Goal: Task Accomplishment & Management: Manage account settings

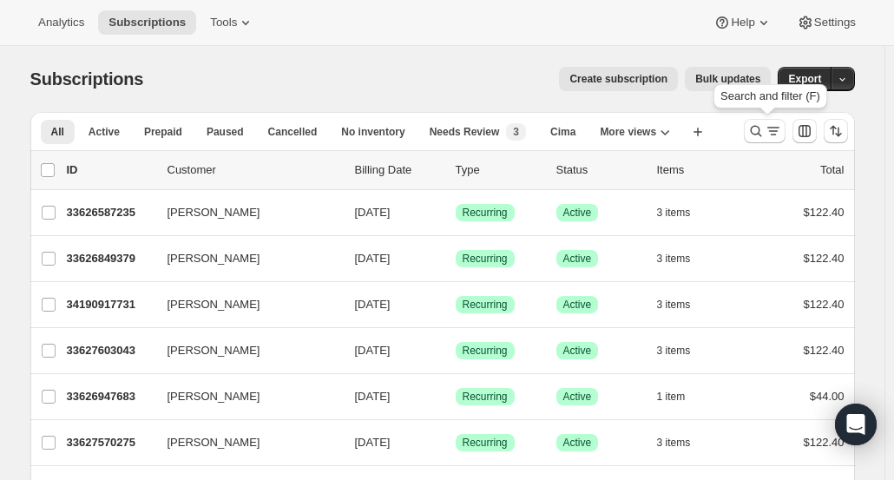
click at [769, 135] on icon "Search and filter results" at bounding box center [773, 130] width 17 height 17
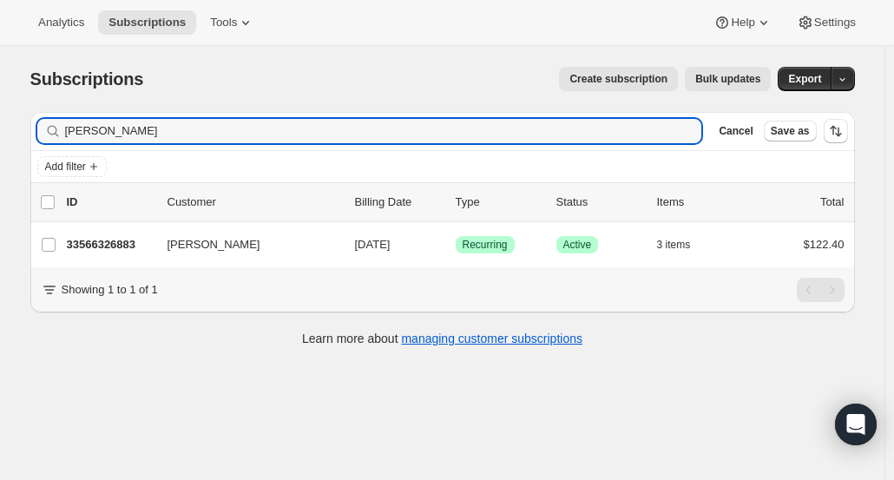
type input "Alex Antonas"
click at [115, 244] on p "33566326883" at bounding box center [110, 244] width 87 height 17
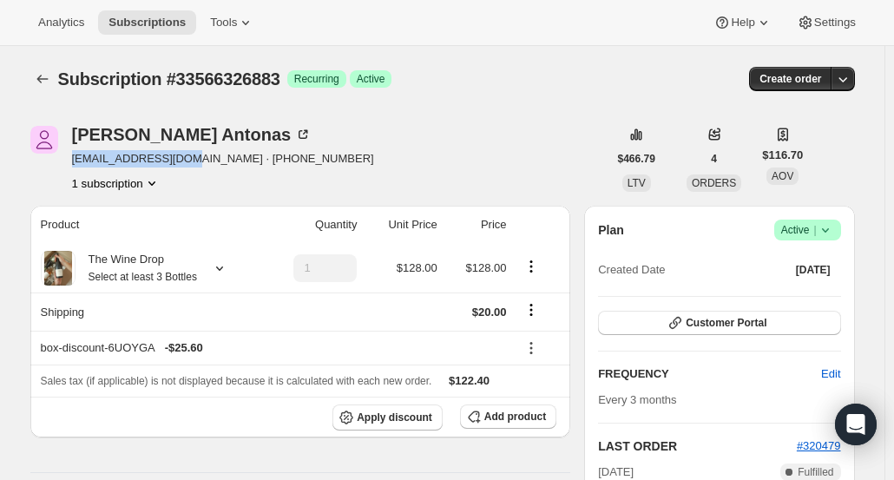
drag, startPoint x: 190, startPoint y: 159, endPoint x: 73, endPoint y: 154, distance: 117.2
click at [73, 154] on div "Alex Antonas anantonas@gmail.com · +18654665201 1 subscription" at bounding box center [318, 159] width 577 height 66
copy span "anantonas@gmail.com"
click at [99, 135] on div "Alex Antonas" at bounding box center [192, 134] width 240 height 17
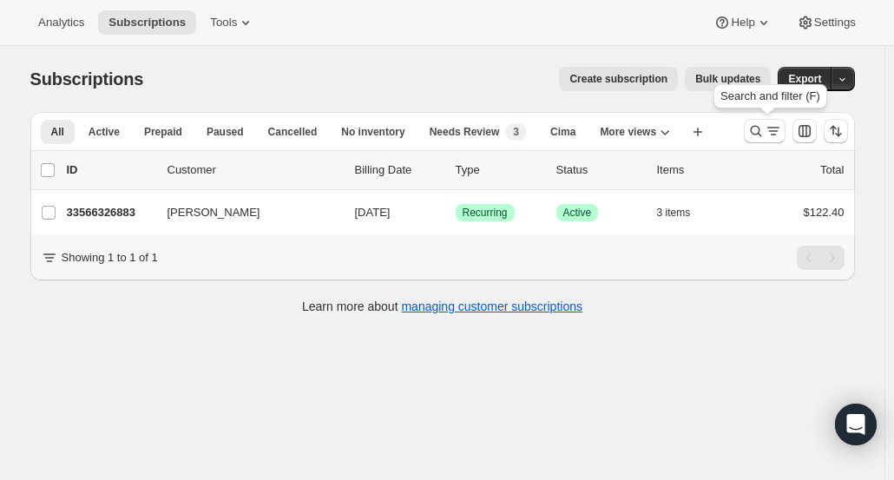
click at [755, 135] on icon "Search and filter results" at bounding box center [755, 130] width 17 height 17
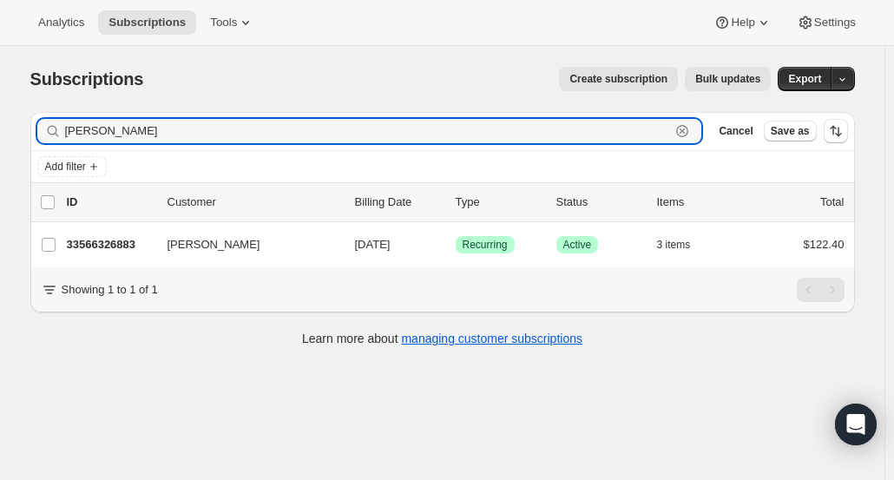
click at [688, 129] on icon "button" at bounding box center [682, 131] width 12 height 12
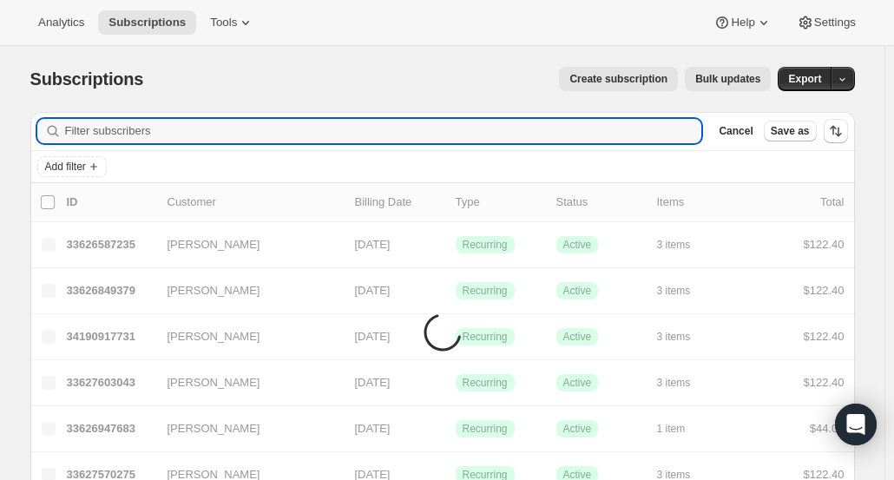
click at [702, 129] on input "Filter subscribers" at bounding box center [383, 131] width 637 height 24
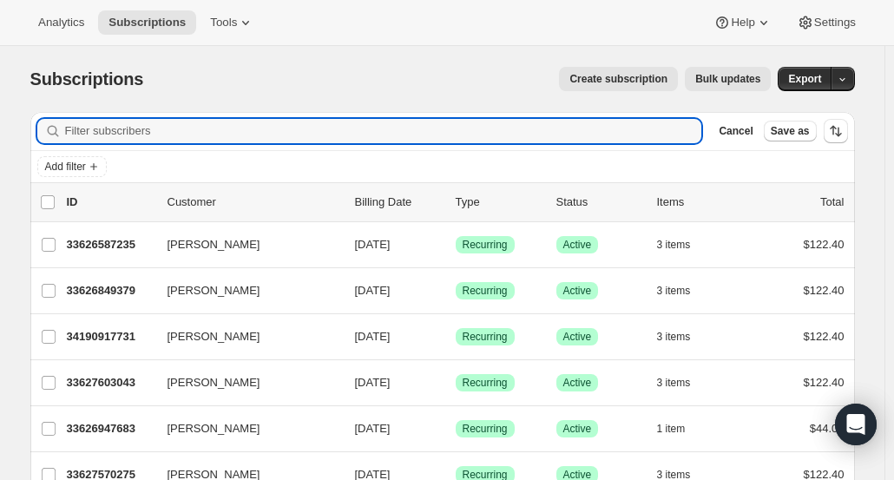
paste input "mott908@gmail.com"
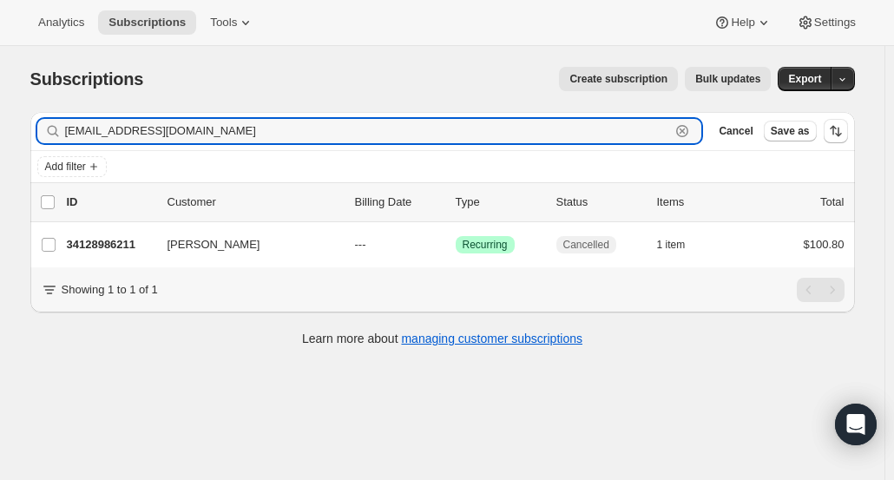
type input "mott908@gmail.com"
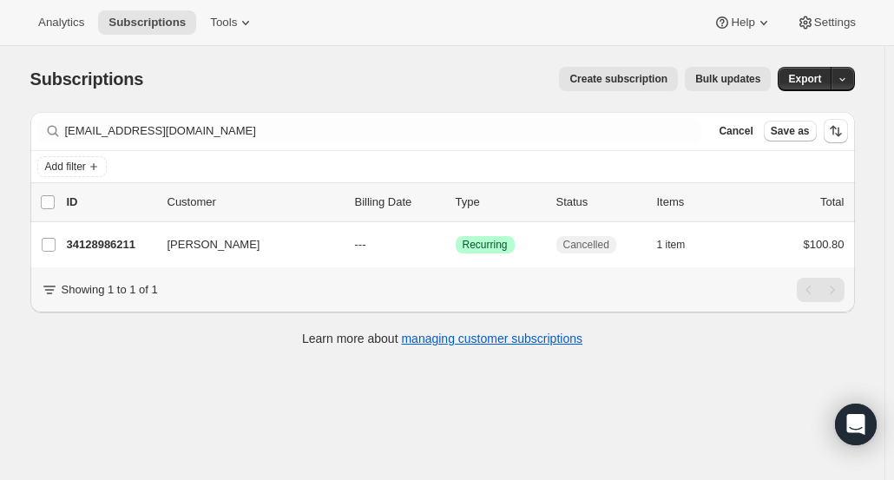
click at [94, 247] on p "34128986211" at bounding box center [110, 244] width 87 height 17
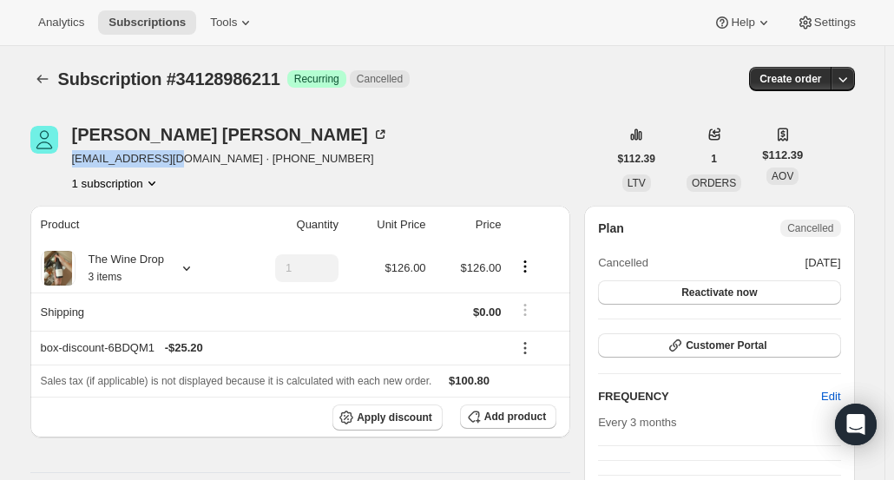
drag, startPoint x: 181, startPoint y: 163, endPoint x: 74, endPoint y: 158, distance: 106.9
click at [74, 158] on div "Martha Ricard mott908@gmail.com · +14074889815 1 subscription" at bounding box center [318, 159] width 577 height 66
copy span "mott908@gmail.com"
click at [121, 138] on div "Martha Ricard" at bounding box center [230, 134] width 317 height 17
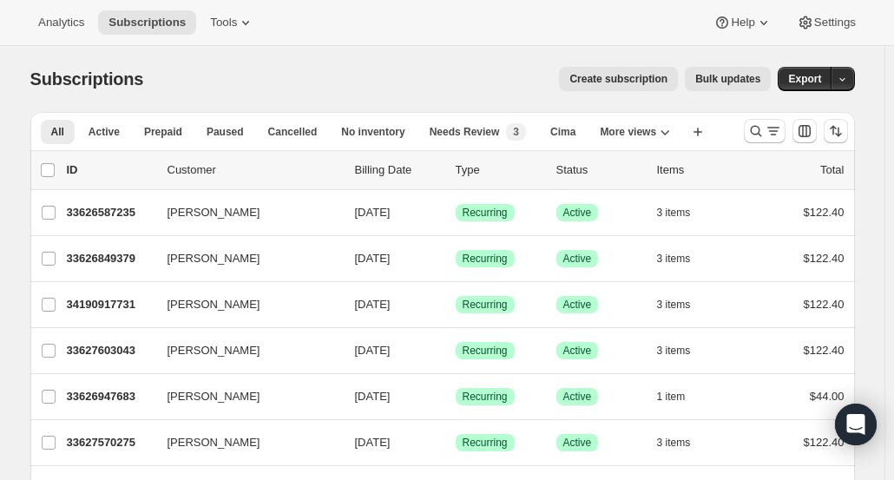
click at [755, 128] on icon "Search and filter results" at bounding box center [755, 131] width 11 height 11
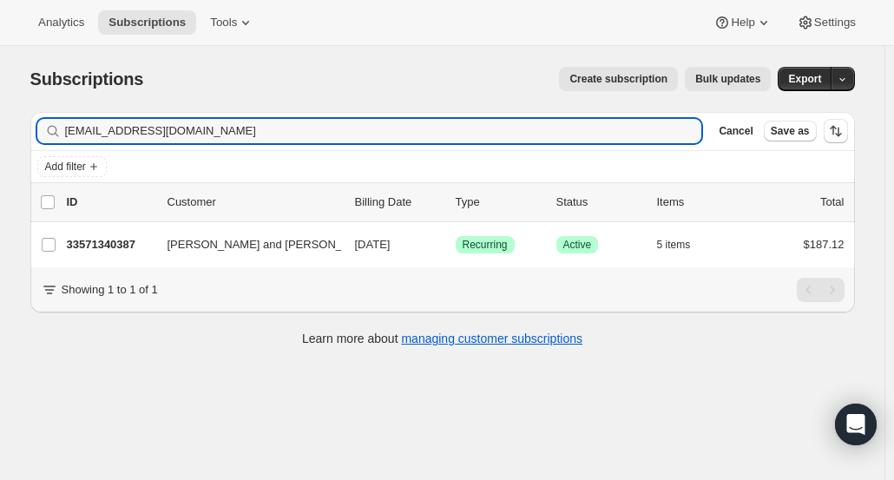
type input "pmuleady@comcast.net"
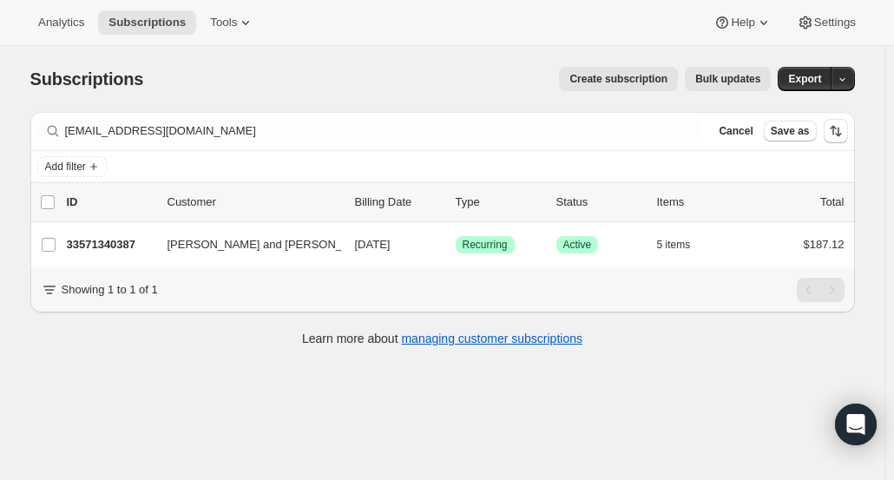
click at [189, 246] on span "Patrick and Martha Muleady" at bounding box center [272, 244] width 211 height 17
click at [299, 244] on span "Patrick and Martha Muleady" at bounding box center [272, 244] width 211 height 17
click at [379, 243] on icon "button" at bounding box center [387, 244] width 17 height 17
click at [274, 243] on span "Patrick and Martha Muleady" at bounding box center [272, 244] width 211 height 17
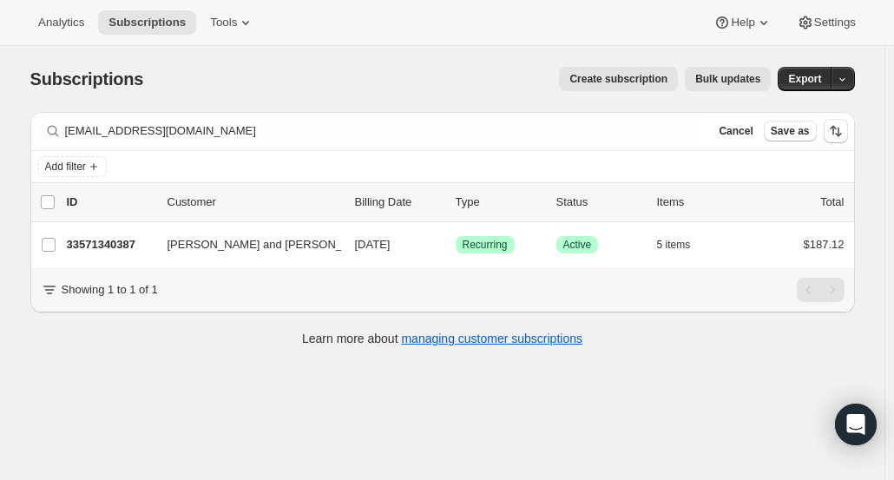
click at [272, 243] on span "Patrick and Martha Muleady" at bounding box center [272, 244] width 211 height 17
click at [133, 243] on p "33571340387" at bounding box center [110, 244] width 87 height 17
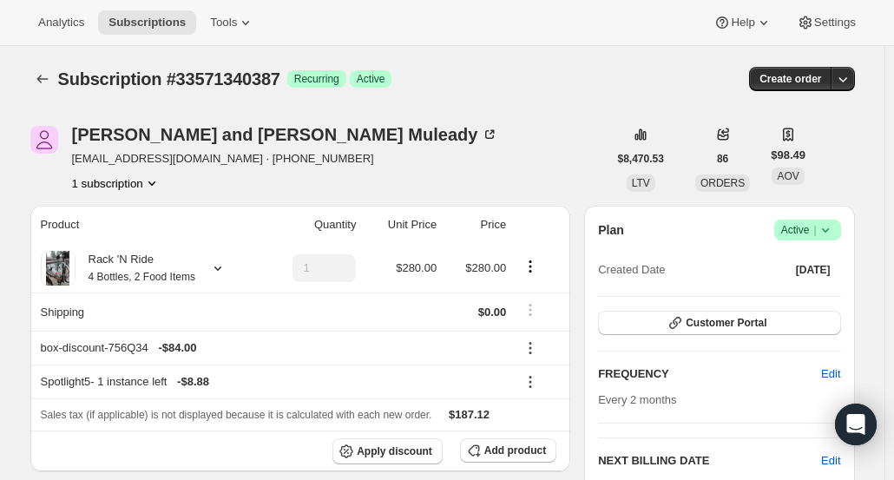
click at [133, 126] on div "Patrick and Martha Muleady" at bounding box center [285, 134] width 427 height 17
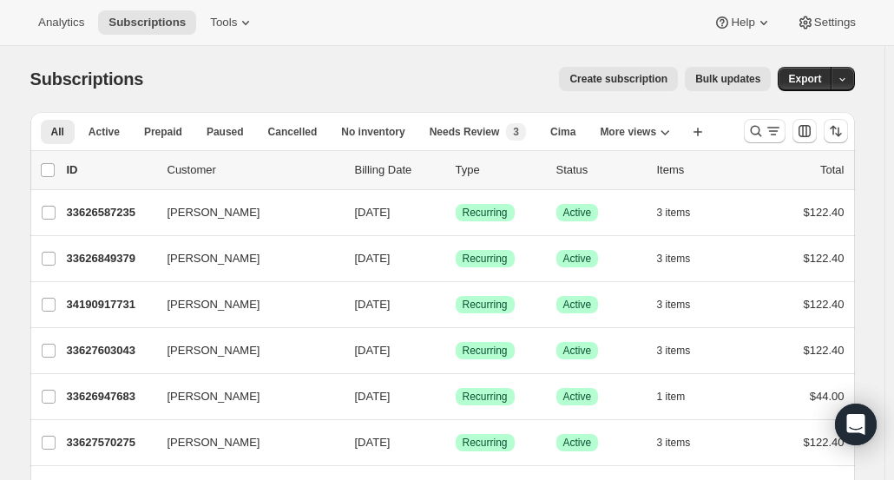
click at [760, 130] on icon "Search and filter results" at bounding box center [755, 130] width 17 height 17
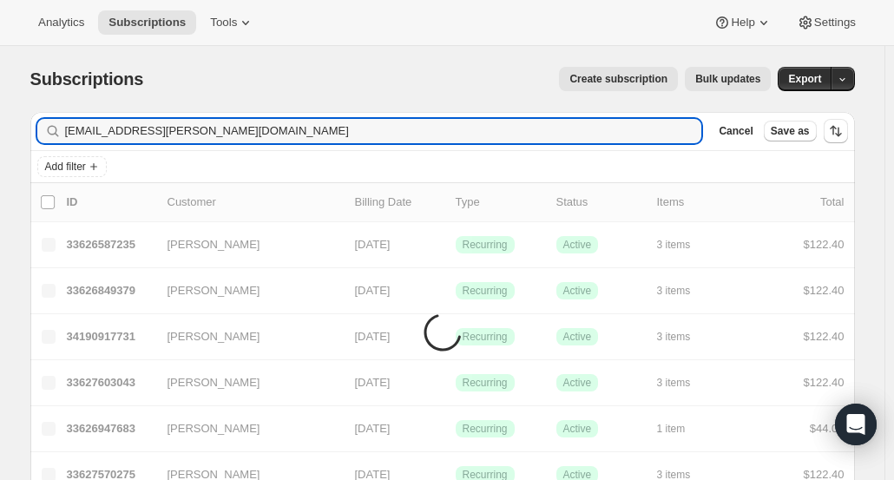
type input "[EMAIL_ADDRESS][PERSON_NAME][DOMAIN_NAME]"
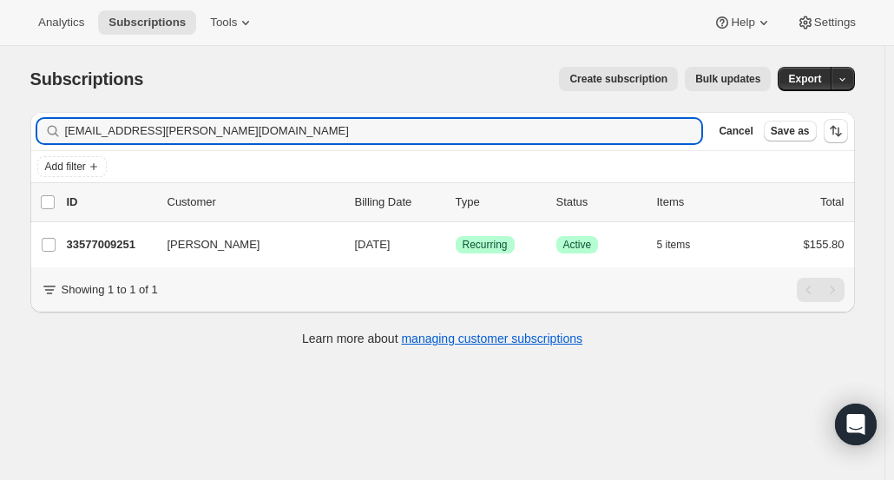
click at [118, 240] on p "33577009251" at bounding box center [110, 244] width 87 height 17
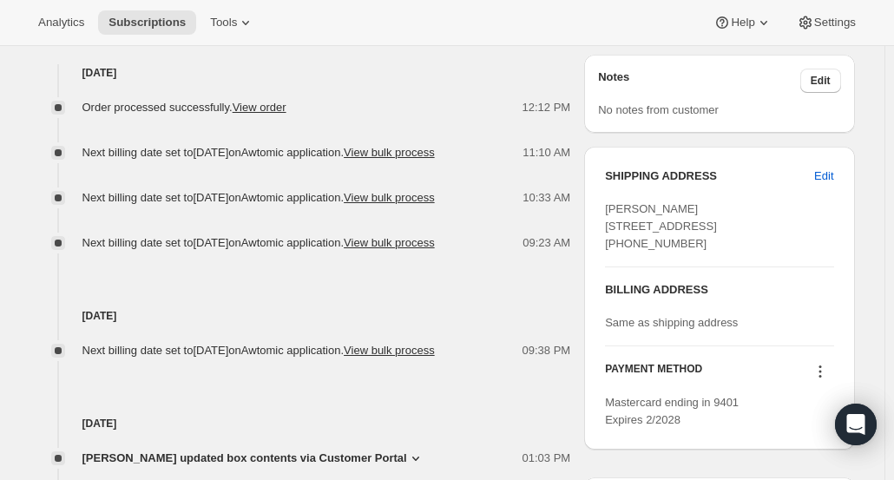
scroll to position [696, 0]
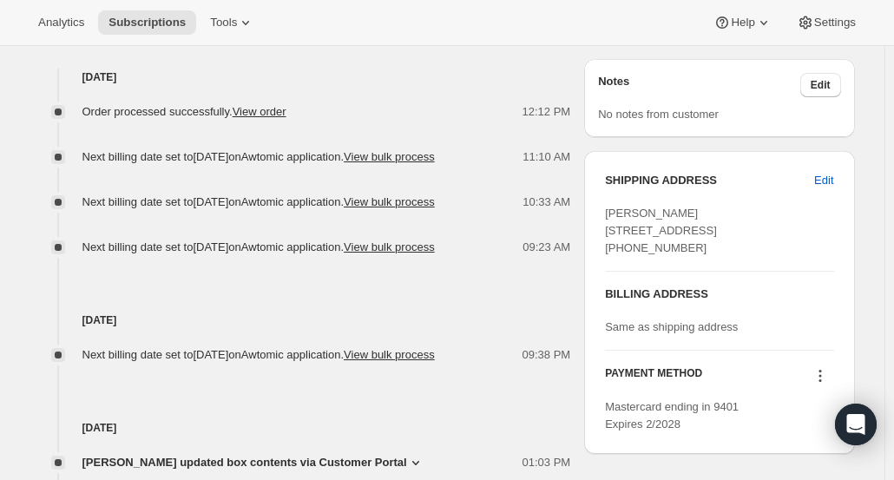
drag, startPoint x: 609, startPoint y: 226, endPoint x: 741, endPoint y: 260, distance: 136.2
click at [741, 257] on div "[PERSON_NAME] [STREET_ADDRESS] [PHONE_NUMBER]" at bounding box center [719, 231] width 228 height 52
copy span "[STREET_ADDRESS]"
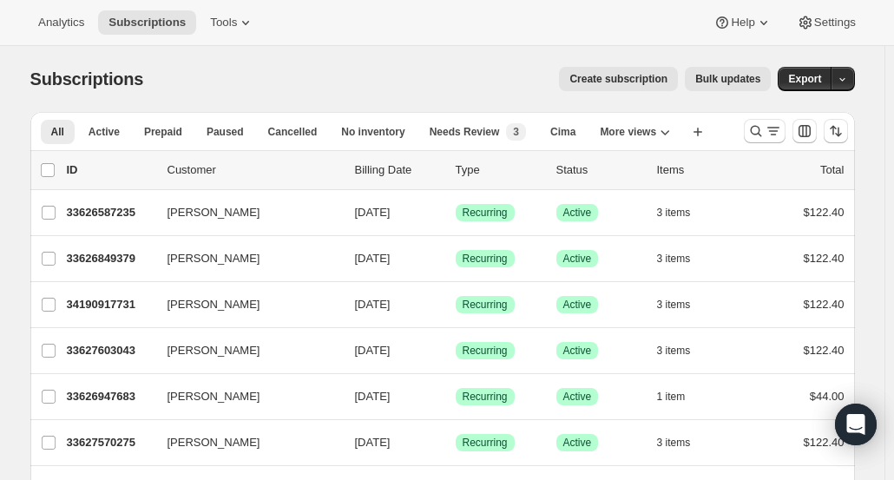
click at [772, 132] on icon "Search and filter results" at bounding box center [773, 130] width 17 height 17
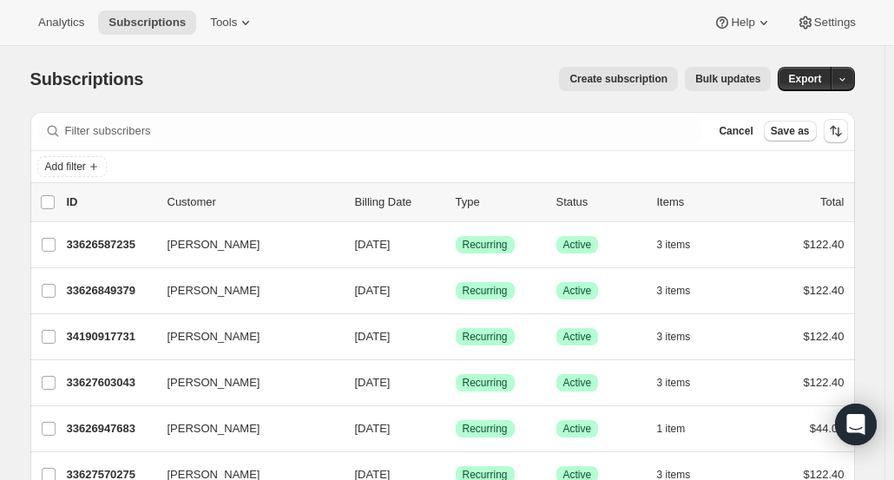
click at [78, 169] on span "Add filter" at bounding box center [65, 167] width 41 height 14
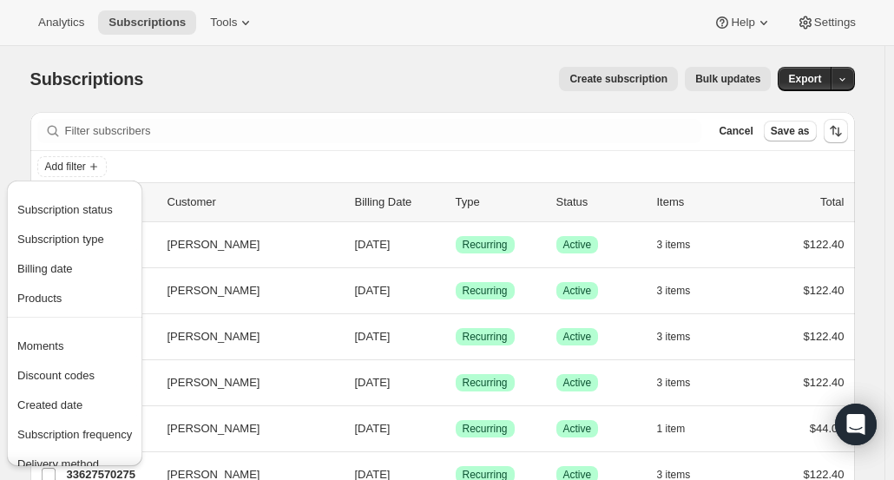
click at [87, 404] on span "Created date" at bounding box center [74, 405] width 115 height 17
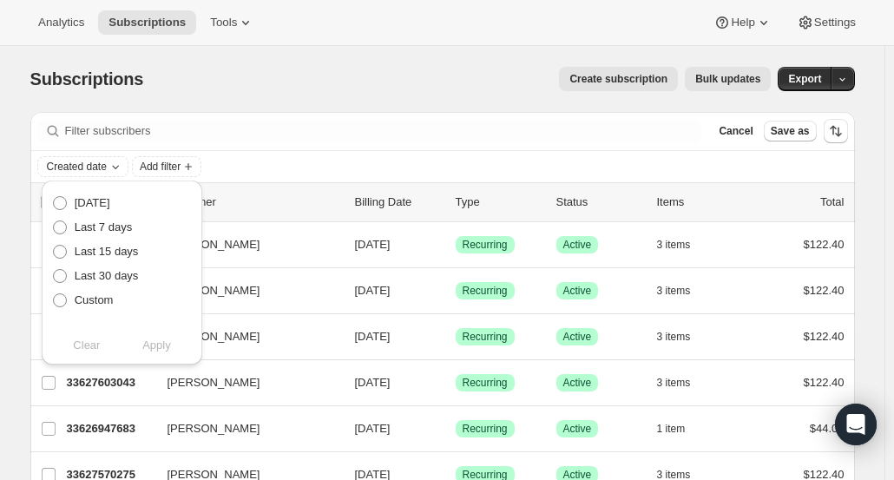
click at [59, 295] on span at bounding box center [60, 300] width 14 height 14
click at [54, 294] on input "Custom" at bounding box center [53, 293] width 1 height 1
radio input "true"
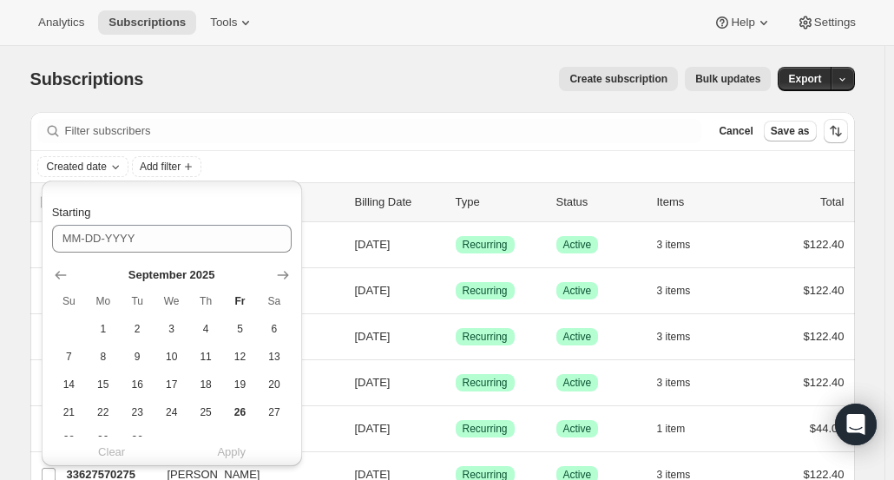
scroll to position [148, 0]
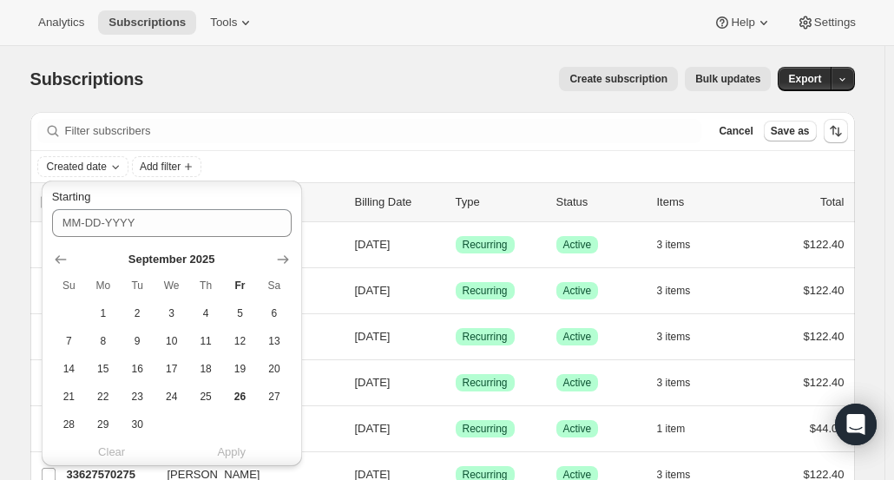
click at [111, 312] on span "1" at bounding box center [103, 313] width 20 height 14
click at [130, 423] on span "30" at bounding box center [138, 424] width 20 height 14
click at [105, 319] on span "1" at bounding box center [103, 313] width 20 height 14
type input "09-01-2025"
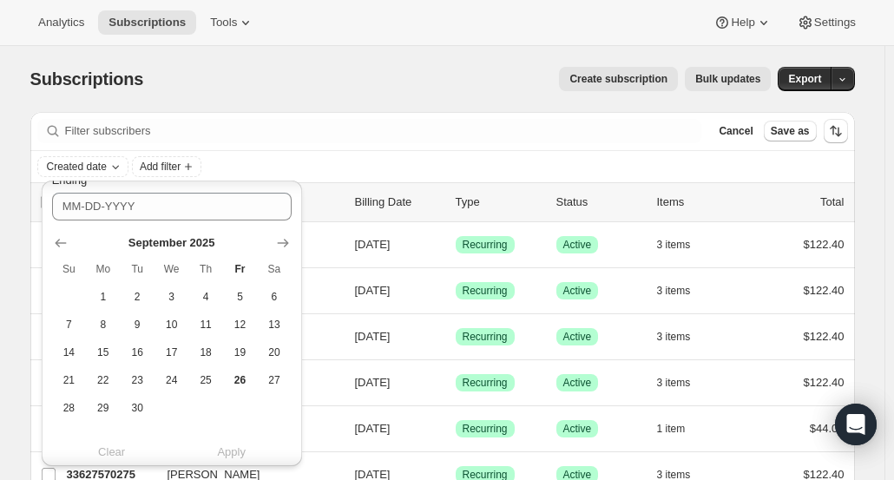
scroll to position [430, 0]
click at [125, 403] on button "30" at bounding box center [138, 406] width 34 height 28
type input "09-30-2025"
click at [226, 446] on span "Apply" at bounding box center [231, 451] width 29 height 17
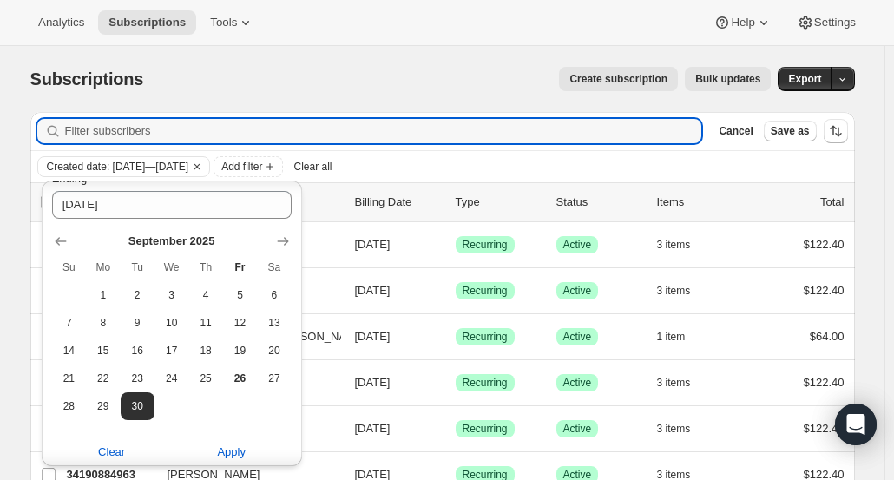
click at [694, 124] on input "Filter subscribers" at bounding box center [383, 131] width 637 height 24
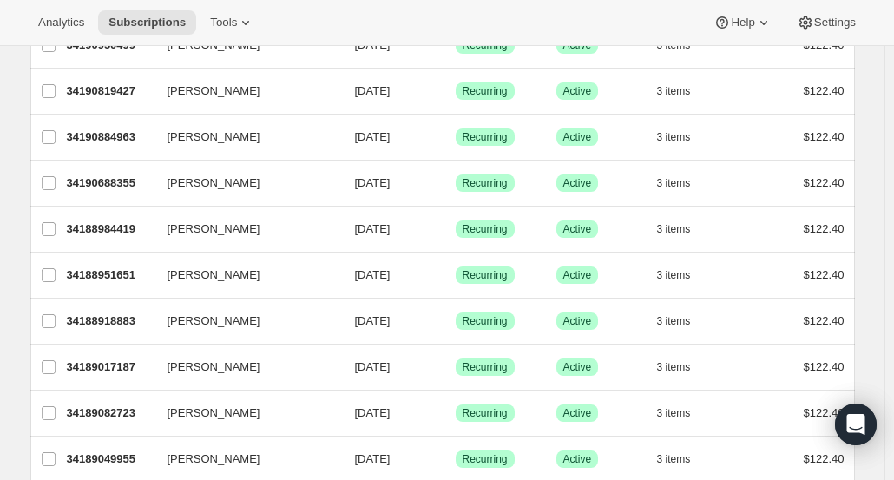
scroll to position [0, 0]
